Goal: Download file/media

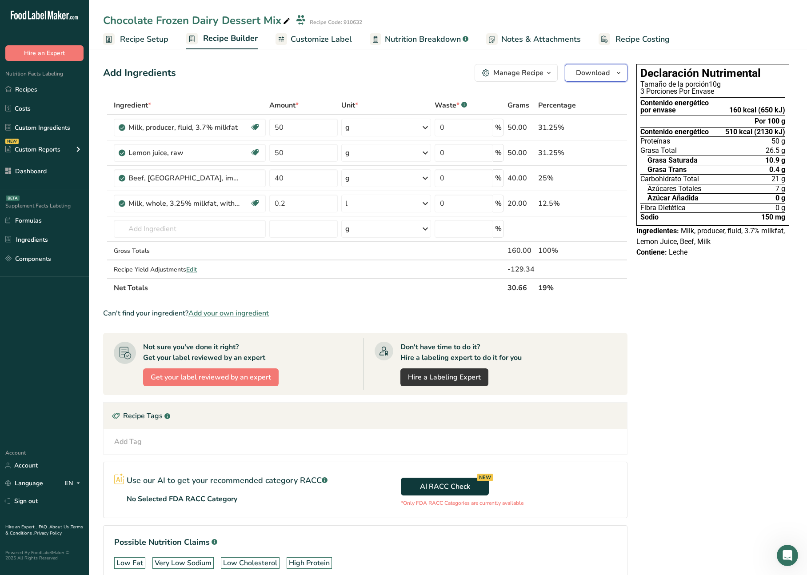
click at [612, 70] on button "Download" at bounding box center [596, 73] width 63 height 18
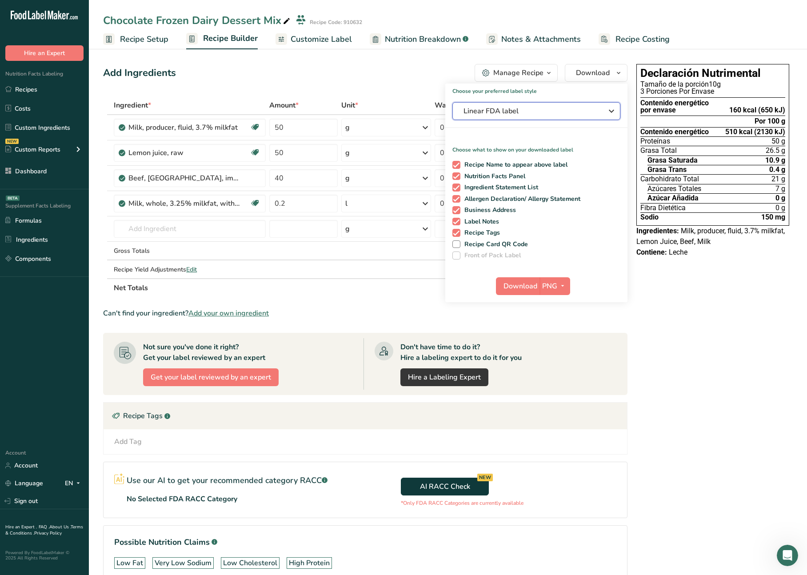
click at [551, 111] on span "Linear FDA label" at bounding box center [530, 111] width 133 height 11
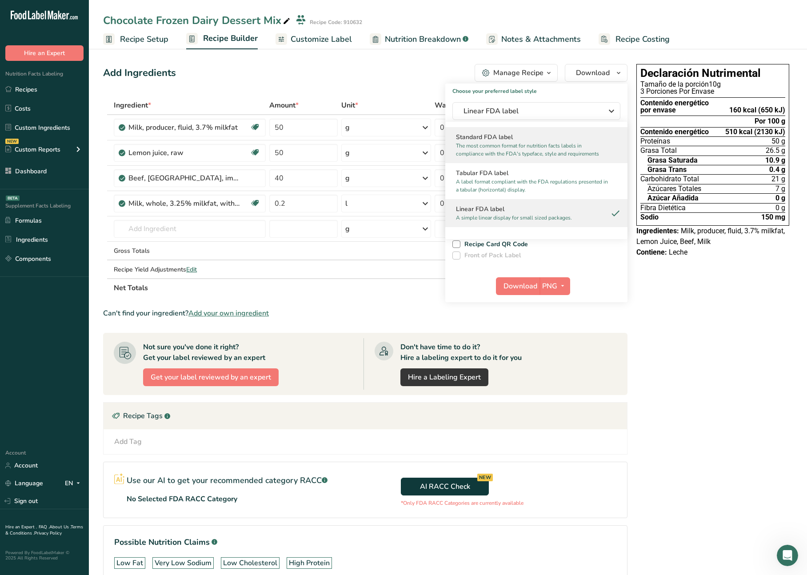
click at [517, 142] on p "The most common format for nutrition facts labels in compliance with the FDA's …" at bounding box center [532, 150] width 153 height 16
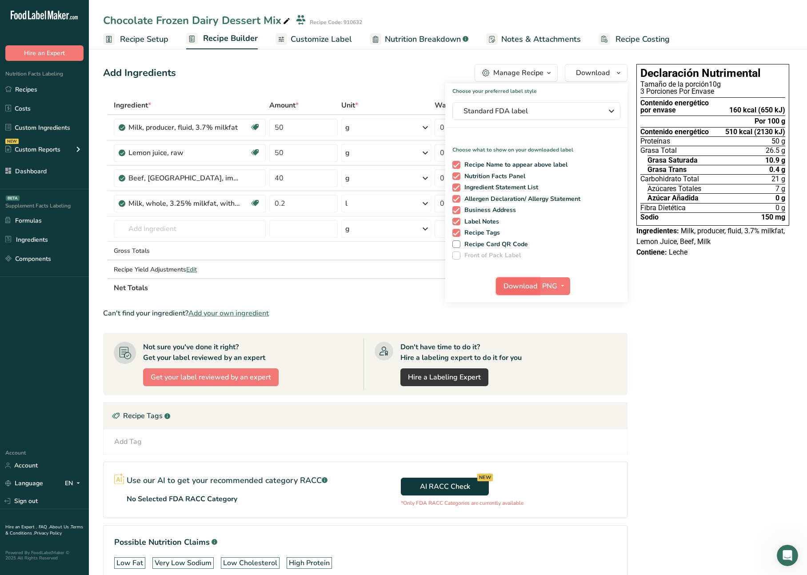
click at [520, 285] on span "Download" at bounding box center [521, 286] width 34 height 11
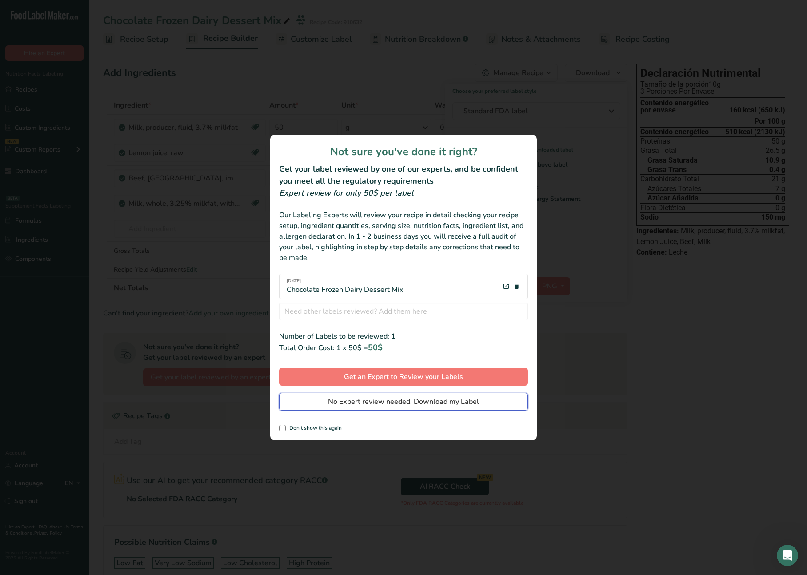
drag, startPoint x: 480, startPoint y: 407, endPoint x: 490, endPoint y: 405, distance: 10.4
click at [480, 407] on button "No Expert review needed. Download my Label" at bounding box center [403, 402] width 249 height 18
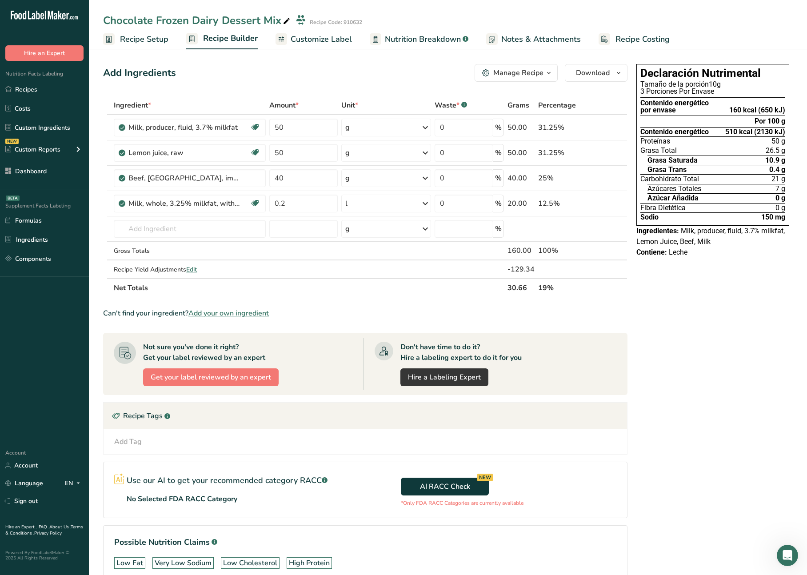
drag, startPoint x: 329, startPoint y: 44, endPoint x: 328, endPoint y: 53, distance: 8.6
click at [329, 44] on span "Customize Label" at bounding box center [321, 39] width 61 height 12
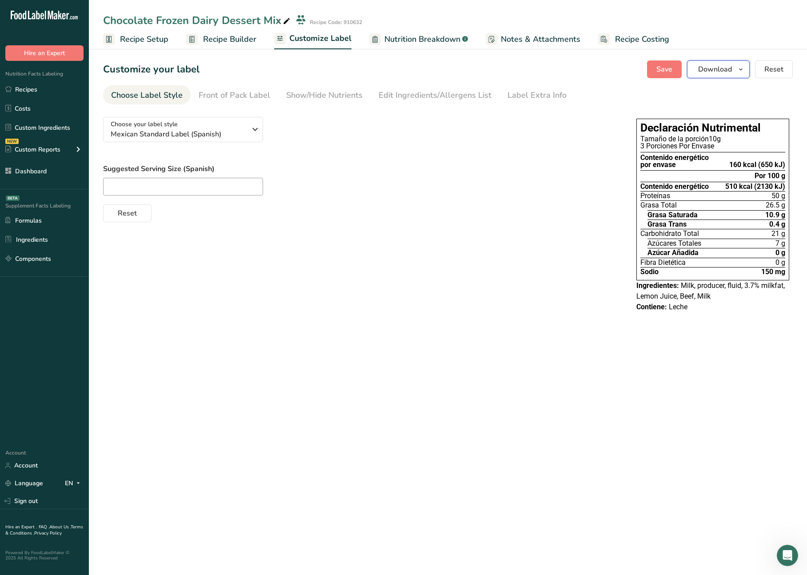
click at [718, 67] on span "Download" at bounding box center [715, 69] width 34 height 11
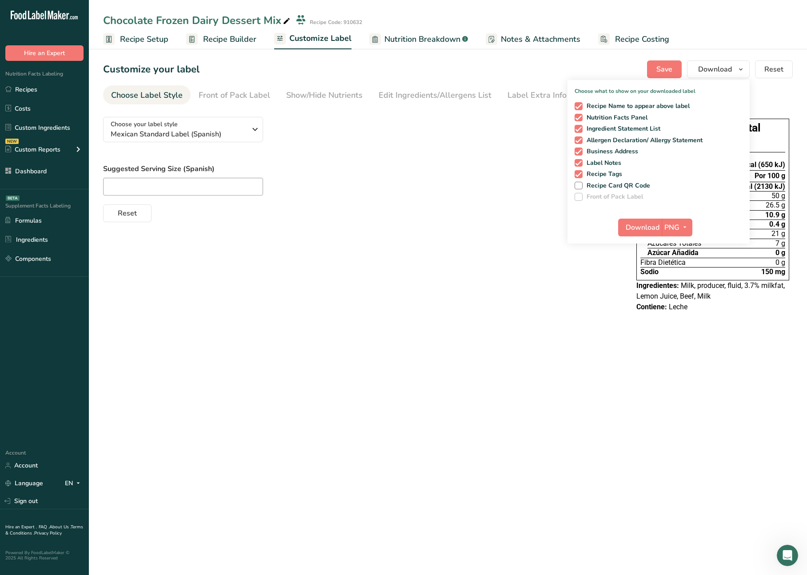
click at [493, 182] on div at bounding box center [361, 187] width 516 height 18
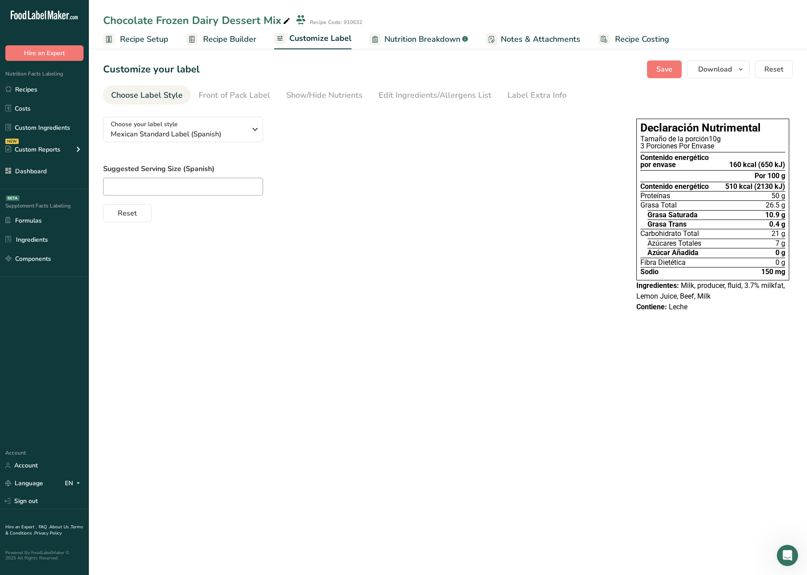
click at [238, 42] on span "Recipe Builder" at bounding box center [229, 39] width 53 height 12
